Goal: Information Seeking & Learning: Compare options

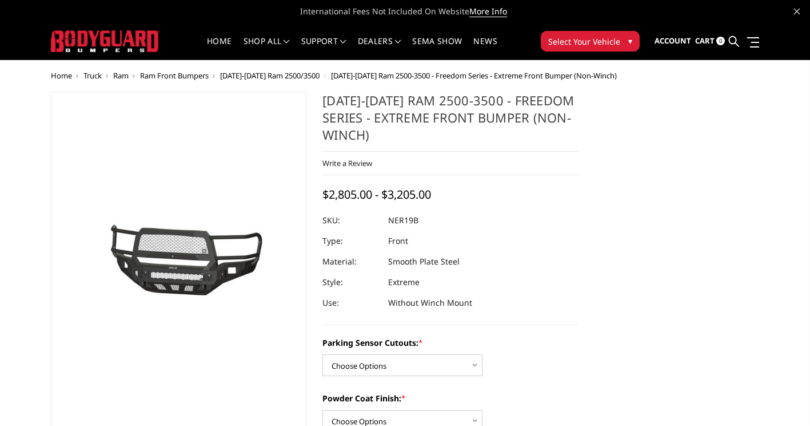
click at [176, 74] on span "Ram Front Bumpers" at bounding box center [174, 75] width 69 height 10
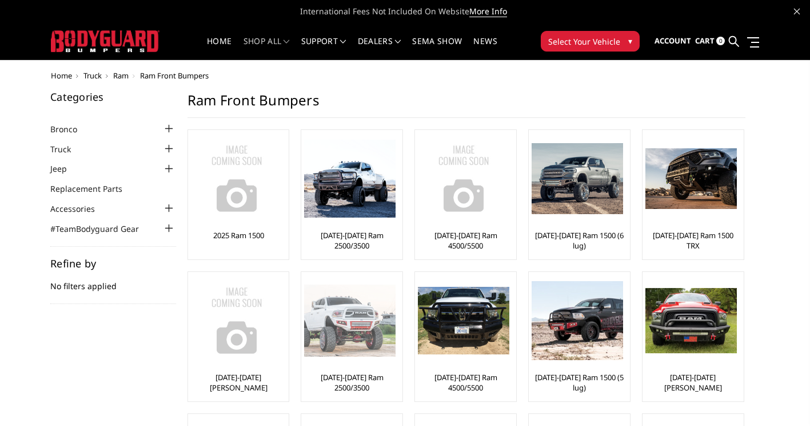
click at [339, 335] on img at bounding box center [350, 320] width 92 height 72
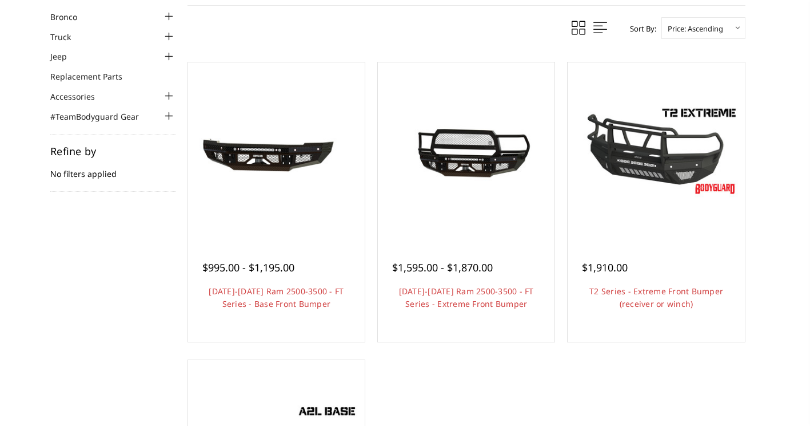
scroll to position [114, 0]
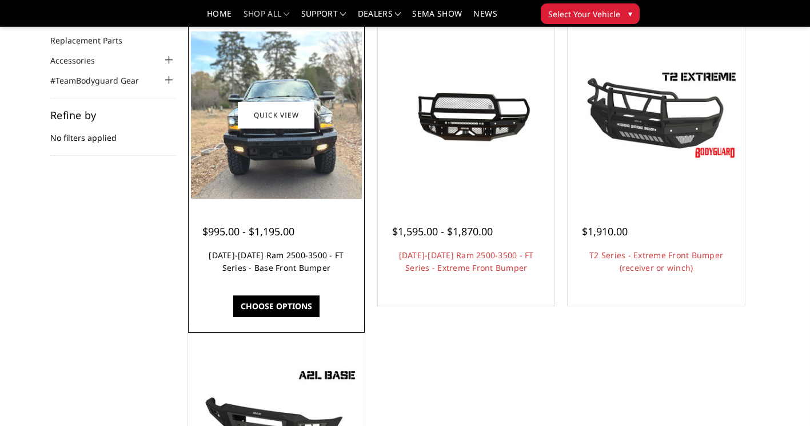
click at [298, 257] on link "[DATE]-[DATE] Ram 2500-3500 - FT Series - Base Front Bumper" at bounding box center [276, 260] width 135 height 23
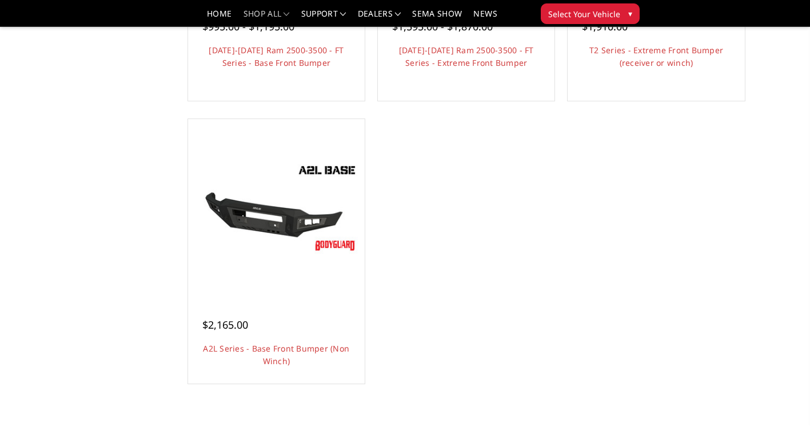
scroll to position [343, 0]
